Goal: Information Seeking & Learning: Learn about a topic

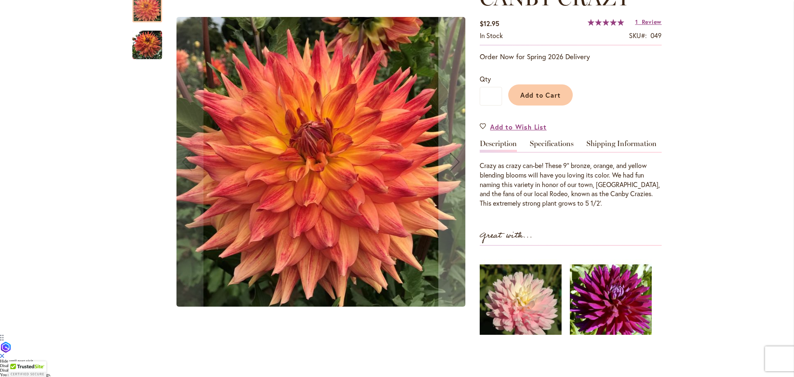
scroll to position [95, 0]
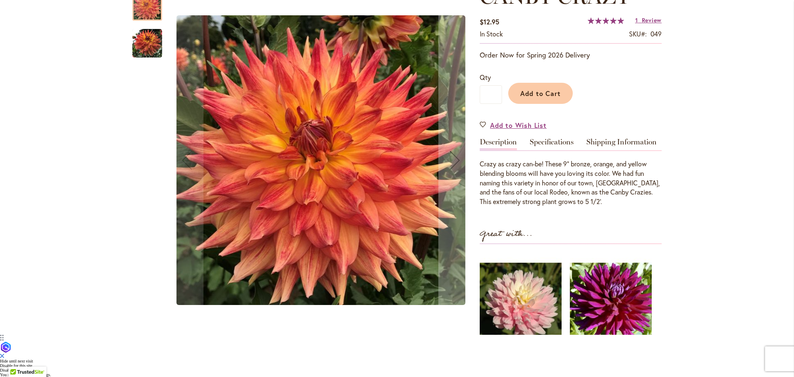
click at [146, 58] on img "Canby Crazy" at bounding box center [147, 44] width 30 height 30
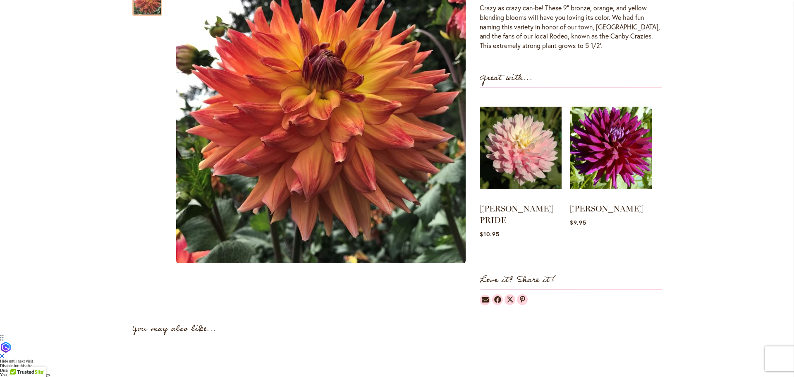
scroll to position [0, 0]
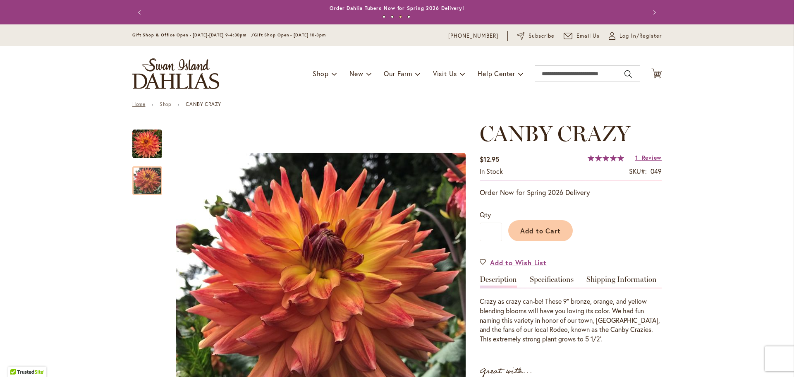
click at [139, 105] on link "Home" at bounding box center [138, 104] width 13 height 6
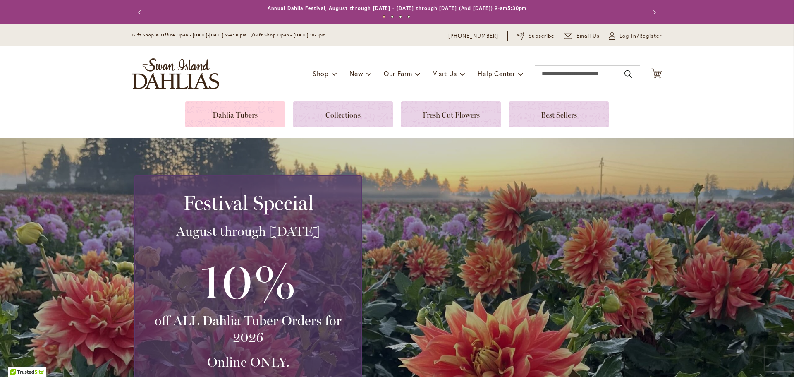
click at [220, 115] on link at bounding box center [235, 114] width 100 height 26
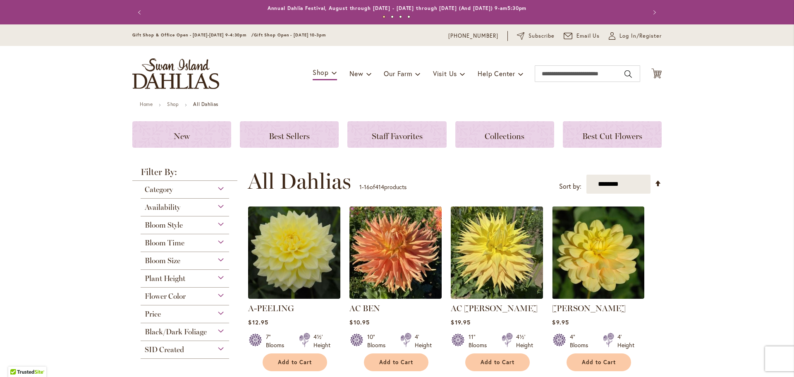
click at [213, 258] on div "Bloom Size" at bounding box center [185, 258] width 89 height 13
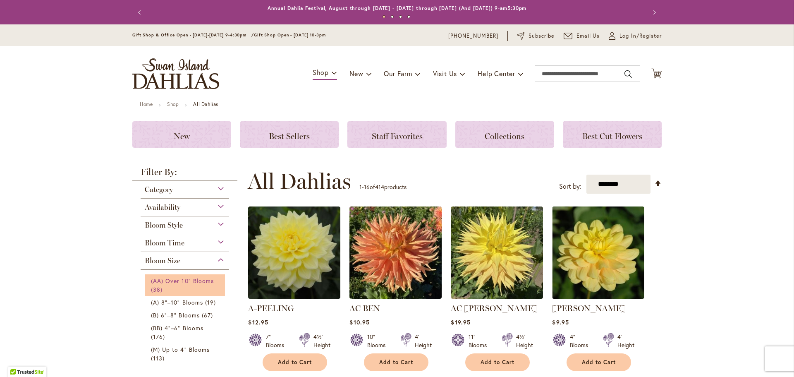
click at [187, 287] on link "(AA) Over 10" Blooms 38 items" at bounding box center [186, 284] width 70 height 17
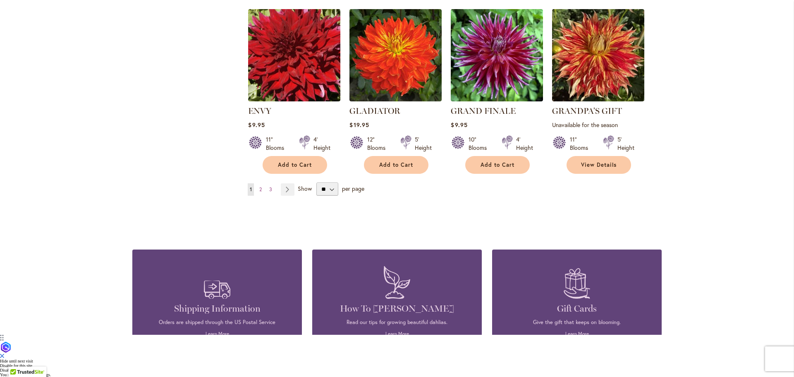
scroll to position [667, 0]
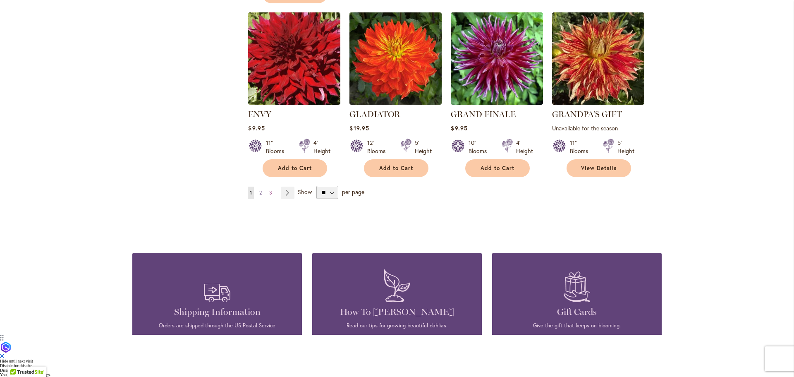
click at [257, 199] on link "Page 2" at bounding box center [260, 193] width 7 height 12
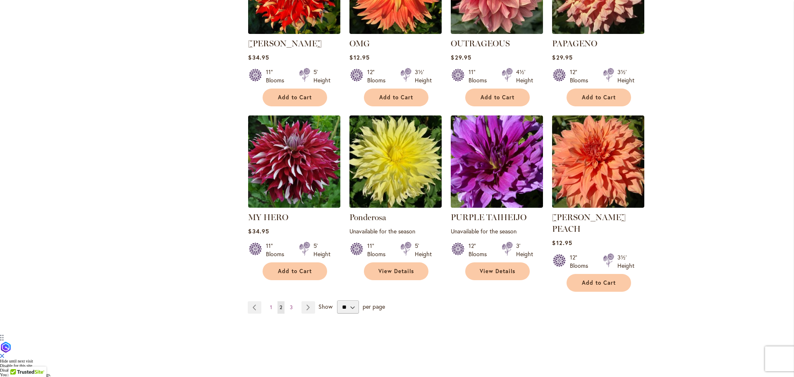
scroll to position [551, 0]
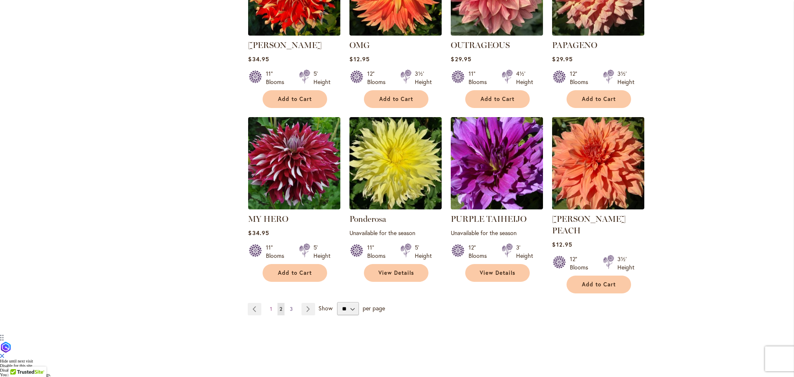
click at [290, 312] on span "3" at bounding box center [291, 309] width 3 height 6
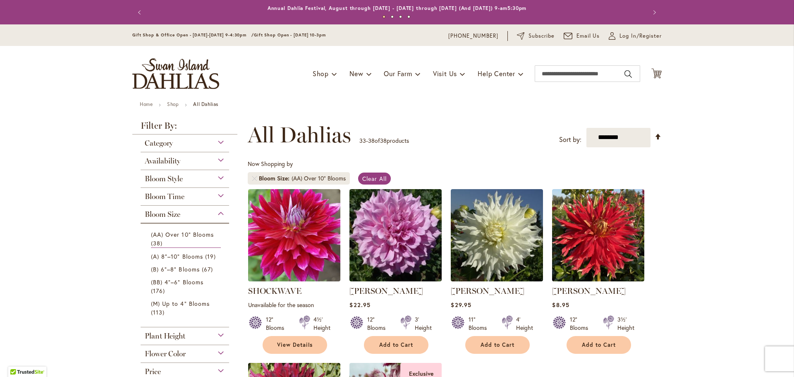
scroll to position [330, 0]
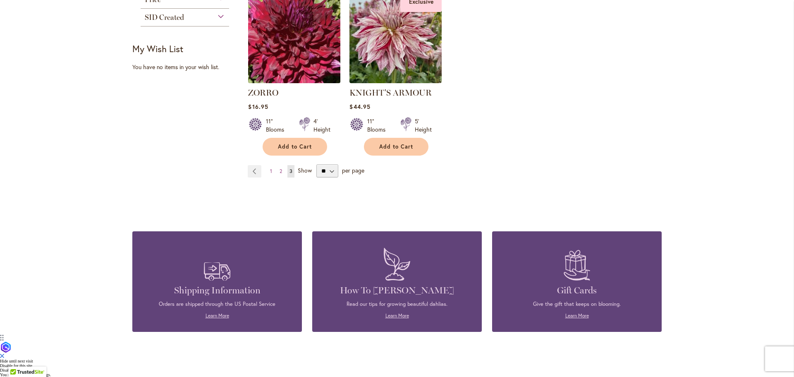
click at [273, 85] on img at bounding box center [294, 36] width 97 height 97
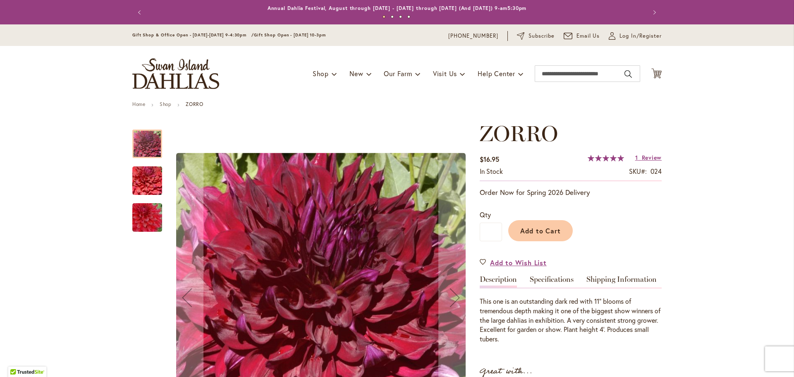
click at [149, 211] on img "Zorro" at bounding box center [148, 218] width 60 height 40
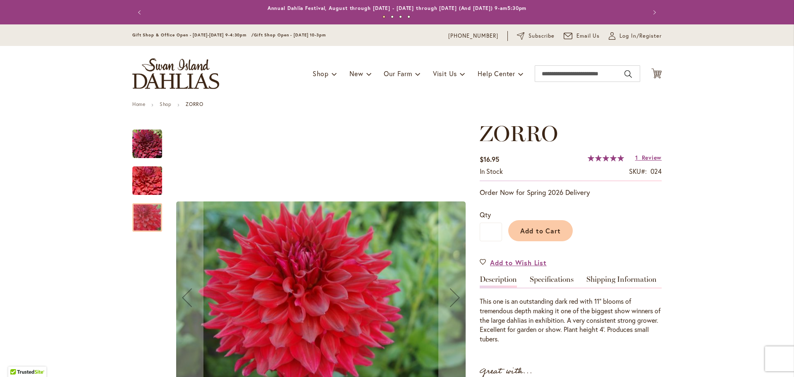
click at [149, 151] on img "Zorro" at bounding box center [147, 144] width 30 height 30
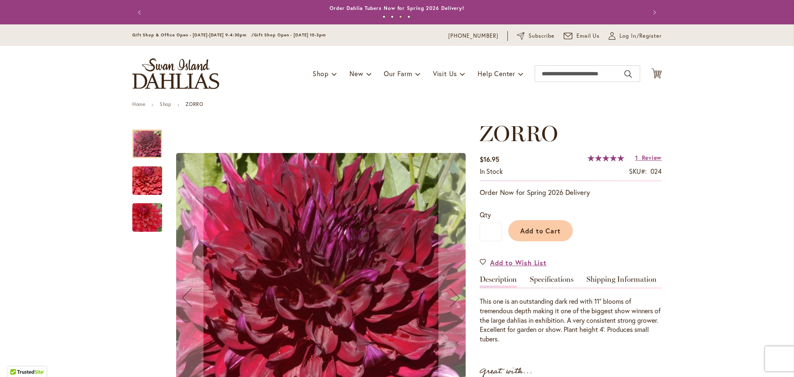
click at [142, 146] on div at bounding box center [147, 144] width 30 height 29
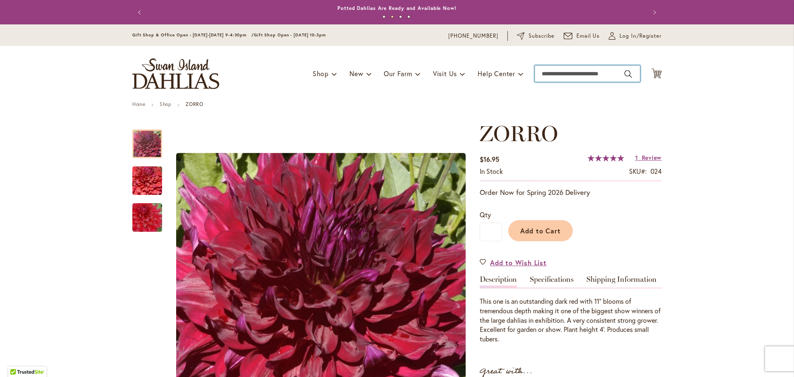
click at [563, 73] on input "Search" at bounding box center [588, 73] width 106 height 17
type input "*********"
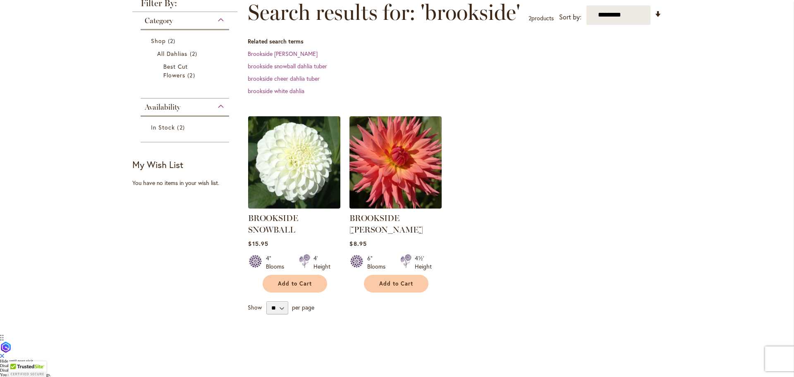
scroll to position [84, 0]
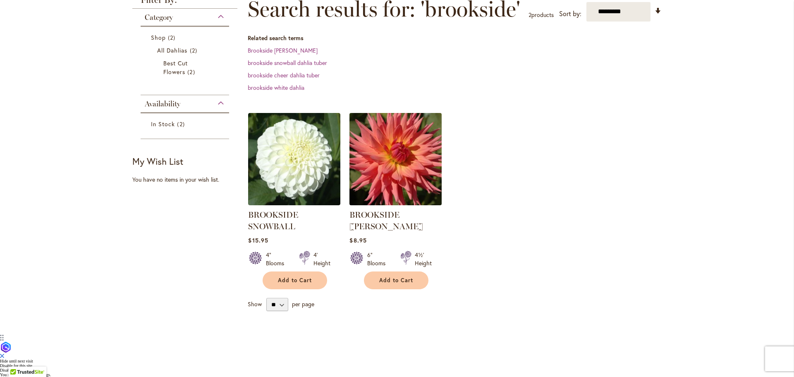
click at [386, 188] on img at bounding box center [396, 158] width 97 height 97
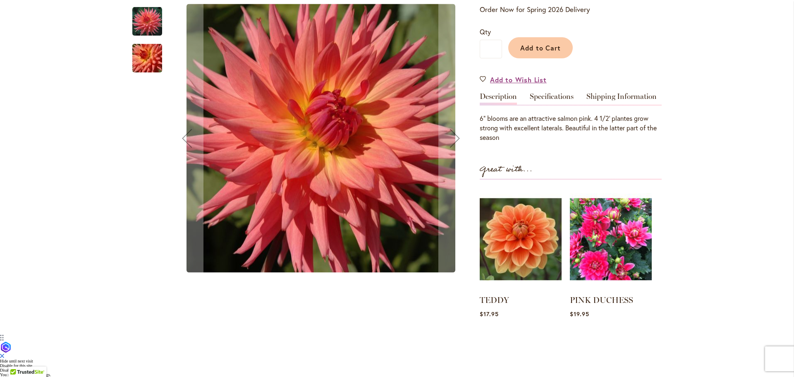
scroll to position [168, 0]
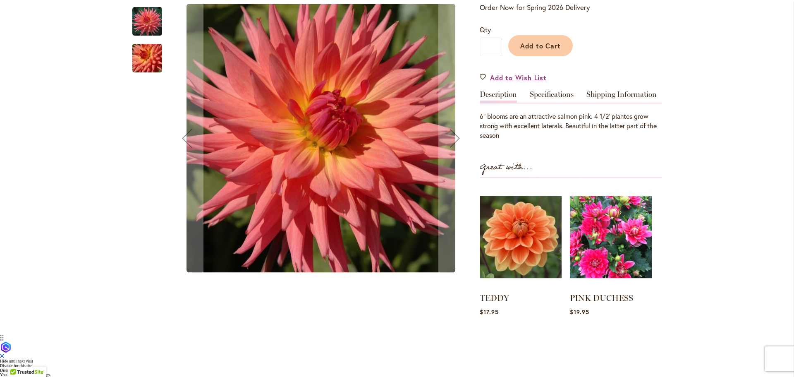
click at [141, 36] on img "BROOKSIDE CHERI" at bounding box center [147, 22] width 30 height 30
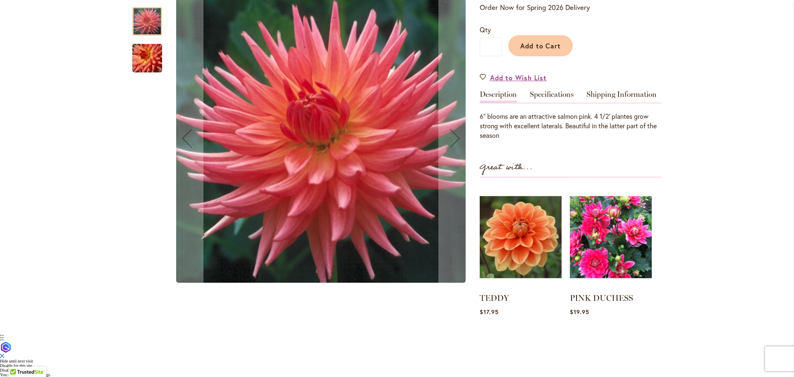
click at [142, 78] on img "BROOKSIDE CHERI" at bounding box center [148, 58] width 60 height 40
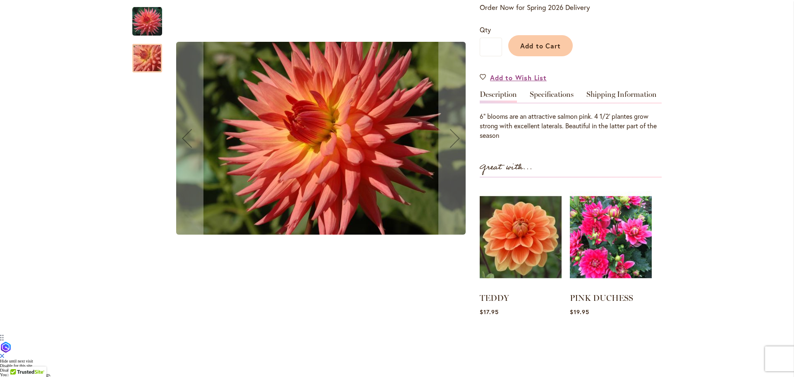
click at [154, 72] on div at bounding box center [147, 58] width 30 height 29
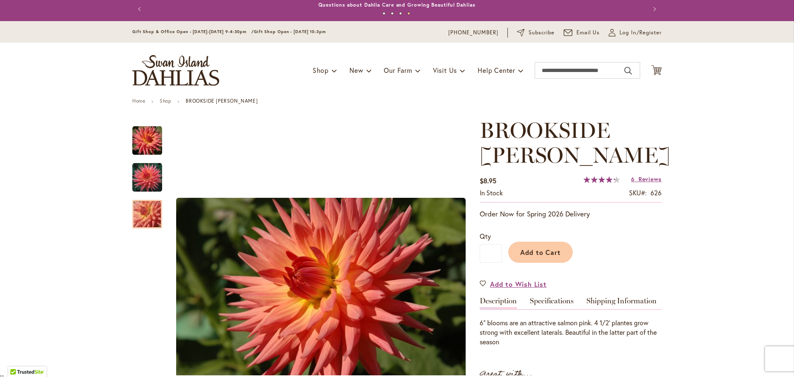
scroll to position [0, 0]
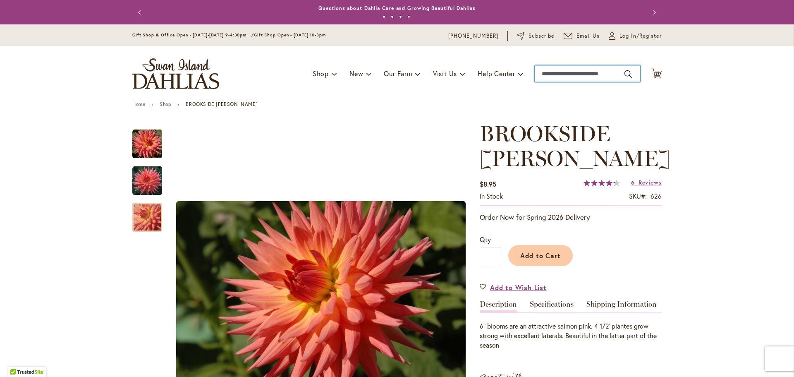
click at [555, 72] on input "Search" at bounding box center [588, 73] width 106 height 17
type input "*****"
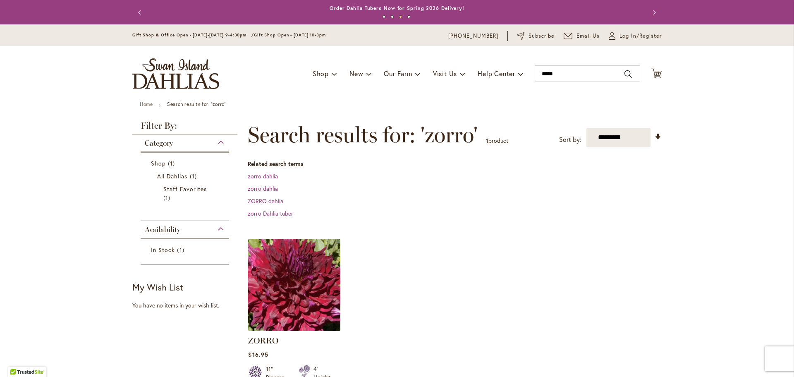
click at [270, 268] on img at bounding box center [294, 284] width 97 height 97
